Goal: Task Accomplishment & Management: Use online tool/utility

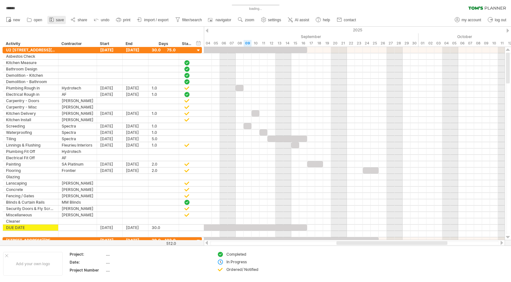
click at [57, 20] on span "save" at bounding box center [60, 20] width 8 height 4
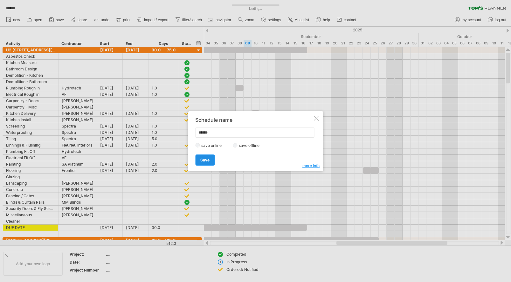
click at [209, 161] on span "Save" at bounding box center [204, 160] width 9 height 5
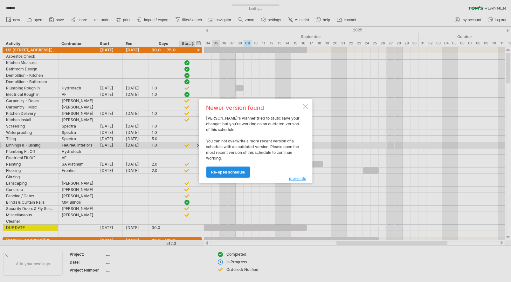
click at [236, 172] on span "re-open schedule" at bounding box center [228, 172] width 34 height 5
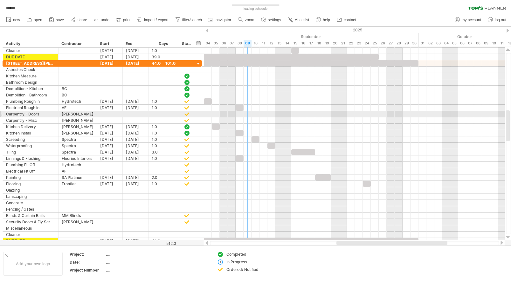
click at [247, 114] on div at bounding box center [354, 114] width 301 height 6
click at [246, 114] on div at bounding box center [354, 114] width 301 height 6
click at [108, 114] on div at bounding box center [110, 114] width 26 height 6
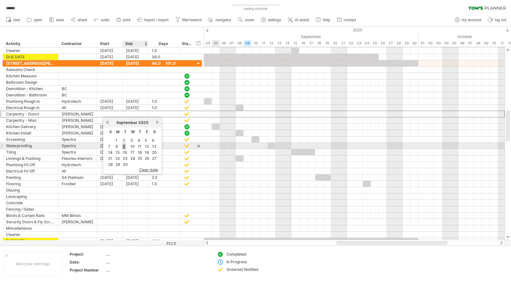
click at [123, 146] on link "9" at bounding box center [124, 147] width 4 height 6
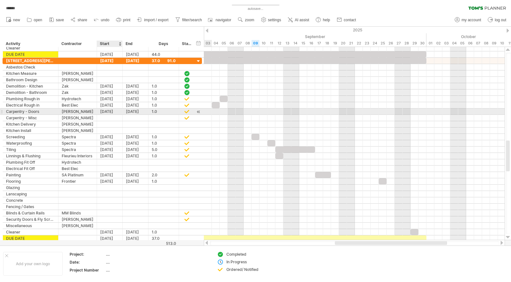
click at [107, 111] on div "29-08-25" at bounding box center [110, 112] width 26 height 6
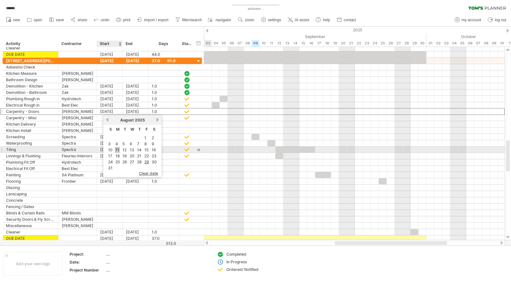
click at [119, 150] on link "11" at bounding box center [117, 150] width 5 height 6
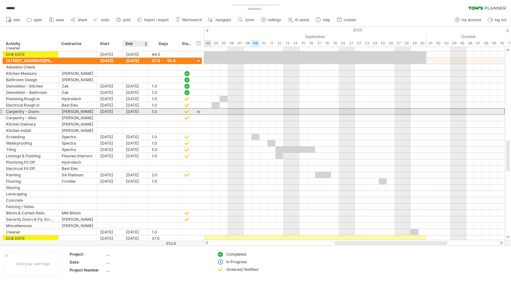
click at [131, 112] on div "[DATE]" at bounding box center [136, 112] width 26 height 6
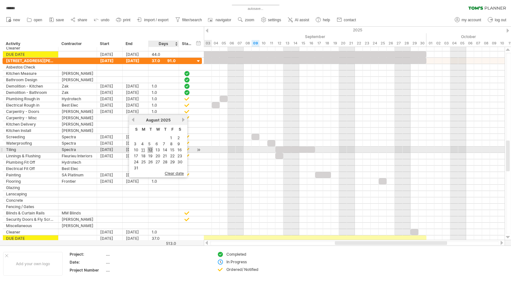
click at [149, 152] on link "12" at bounding box center [149, 150] width 5 height 6
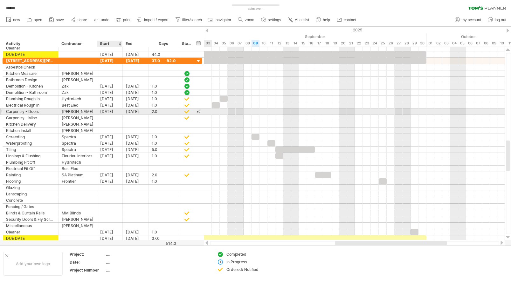
click at [105, 111] on div "[DATE]" at bounding box center [110, 112] width 26 height 6
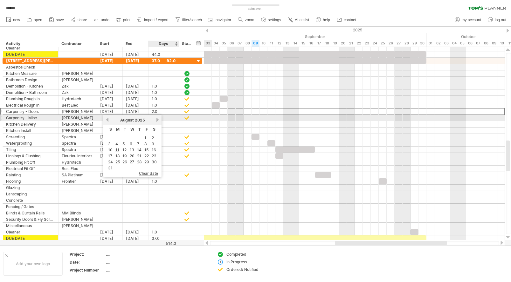
click at [158, 119] on link "next" at bounding box center [157, 120] width 5 height 5
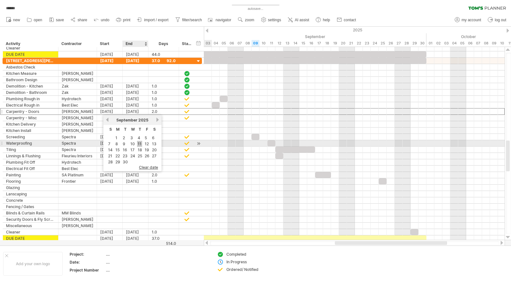
click at [141, 145] on link "11" at bounding box center [139, 144] width 5 height 6
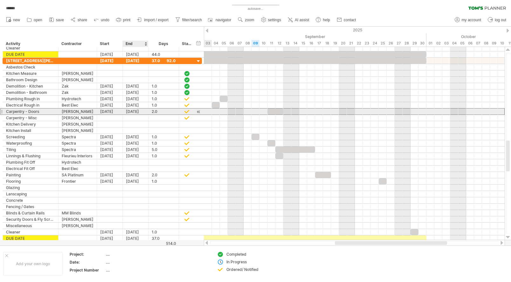
click at [133, 111] on div "[DATE]" at bounding box center [136, 112] width 26 height 6
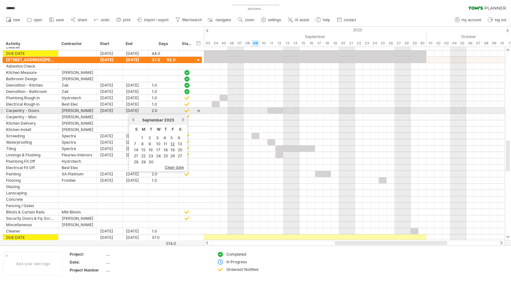
click at [253, 109] on div at bounding box center [354, 111] width 301 height 6
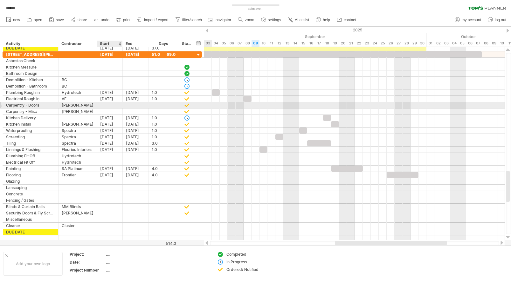
click at [106, 106] on div at bounding box center [110, 105] width 26 height 6
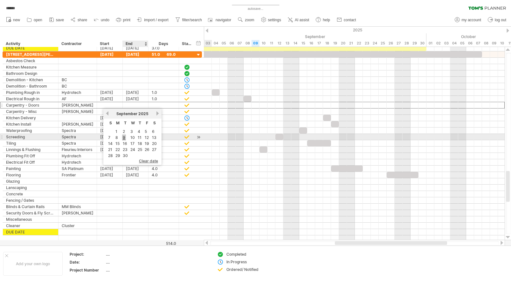
click at [124, 137] on link "9" at bounding box center [124, 138] width 4 height 6
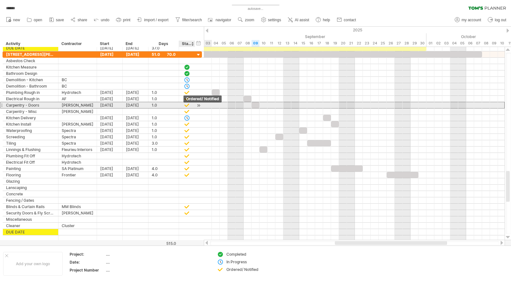
click at [186, 105] on div at bounding box center [187, 105] width 6 height 5
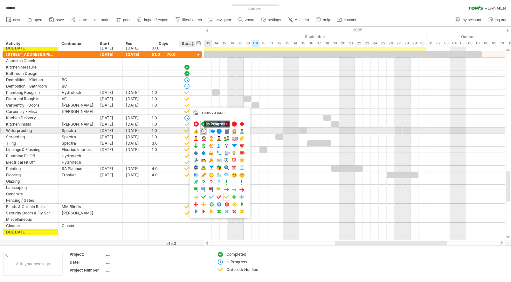
click at [203, 130] on span at bounding box center [203, 132] width 6 height 6
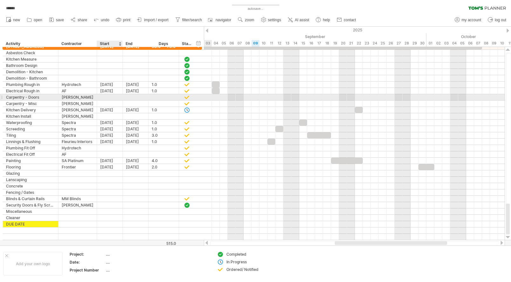
click at [111, 97] on div at bounding box center [110, 97] width 26 height 6
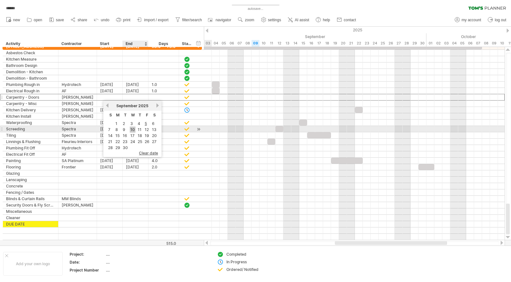
click at [133, 128] on link "10" at bounding box center [133, 130] width 6 height 6
